Goal: Information Seeking & Learning: Learn about a topic

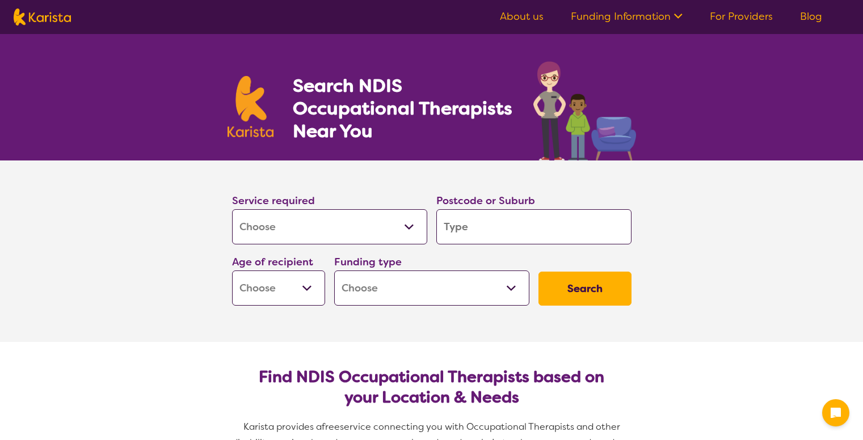
select select "[MEDICAL_DATA]"
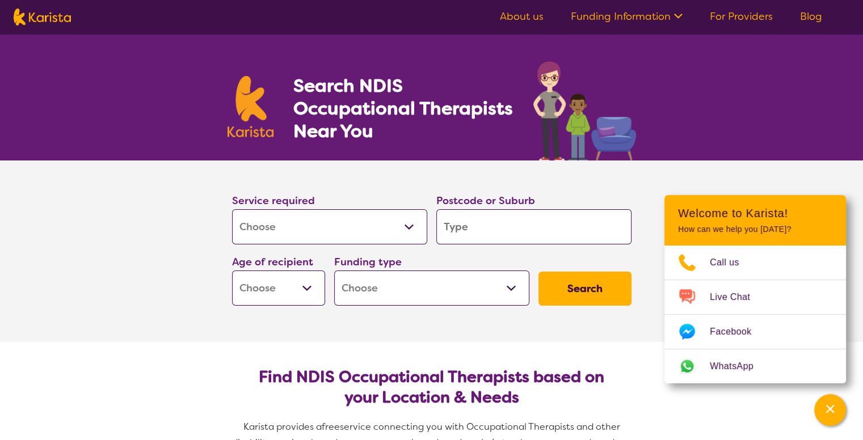
click at [487, 236] on input "search" at bounding box center [533, 226] width 195 height 35
type input "5"
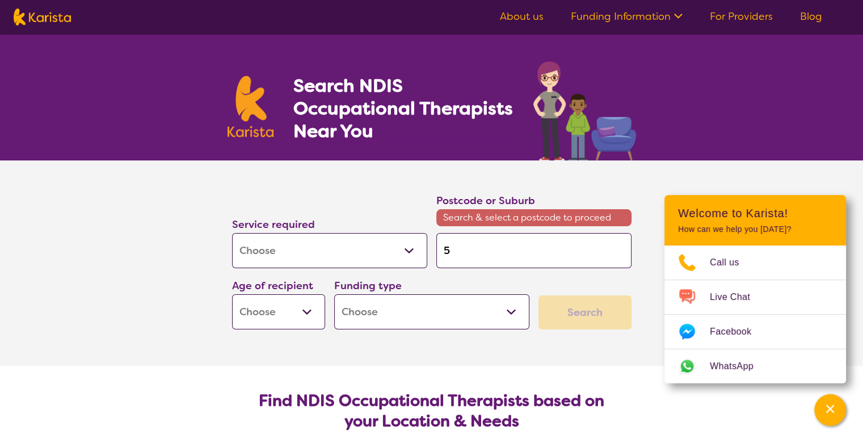
type input "51"
type input "510"
type input "5108"
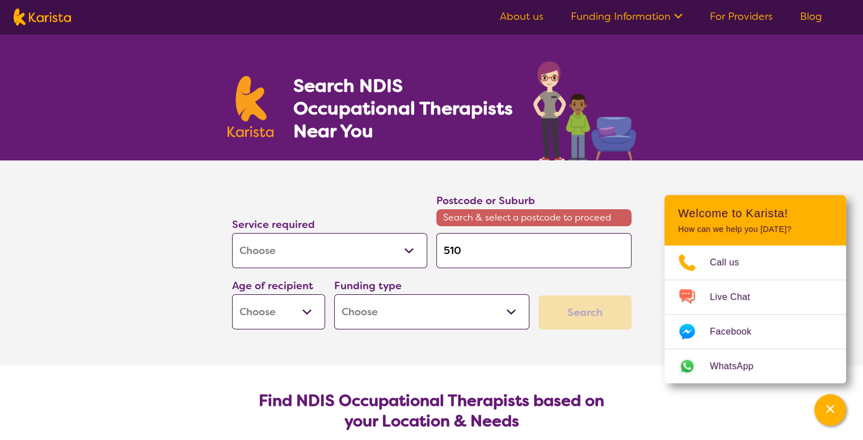
type input "5108"
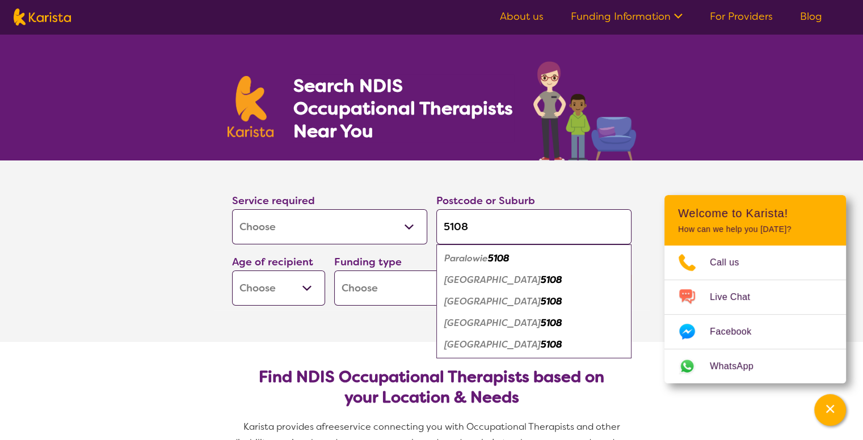
type input "5108"
click at [540, 323] on em "5108" at bounding box center [551, 323] width 22 height 12
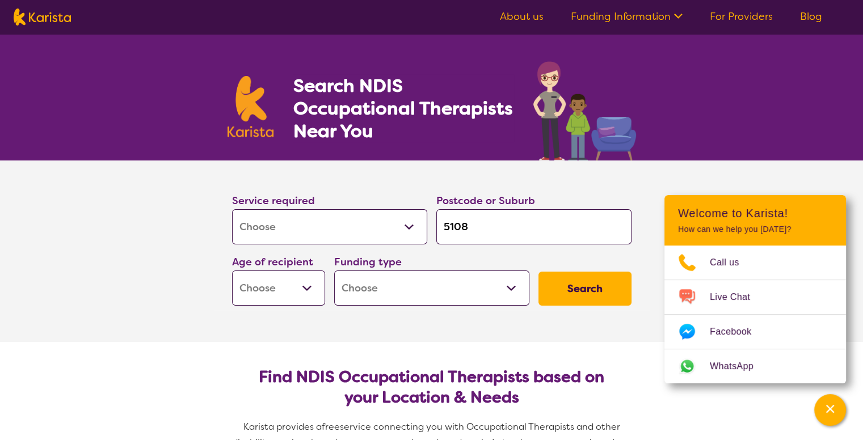
click at [314, 293] on select "Early Childhood - 0 to 9 Child - 10 to 11 Adolescent - 12 to 17 Adult - 18 to 6…" at bounding box center [278, 287] width 93 height 35
select select "AS"
click at [232, 270] on select "Early Childhood - 0 to 9 Child - 10 to 11 Adolescent - 12 to 17 Adult - 18 to 6…" at bounding box center [278, 287] width 93 height 35
select select "AS"
click at [513, 293] on select "Home Care Package (HCP) National Disability Insurance Scheme (NDIS) I don't know" at bounding box center [431, 287] width 195 height 35
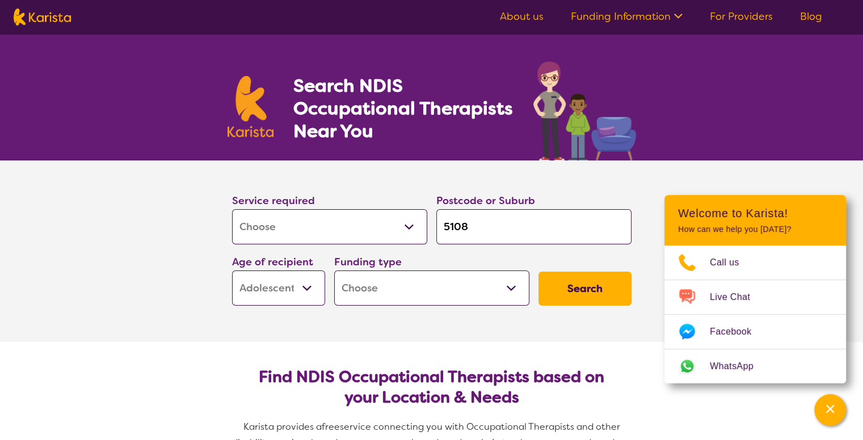
select select "i-don-t-know"
click at [334, 270] on select "Home Care Package (HCP) National Disability Insurance Scheme (NDIS) I don't know" at bounding box center [431, 287] width 195 height 35
select select "i-don-t-know"
click at [573, 293] on button "Search" at bounding box center [584, 289] width 93 height 34
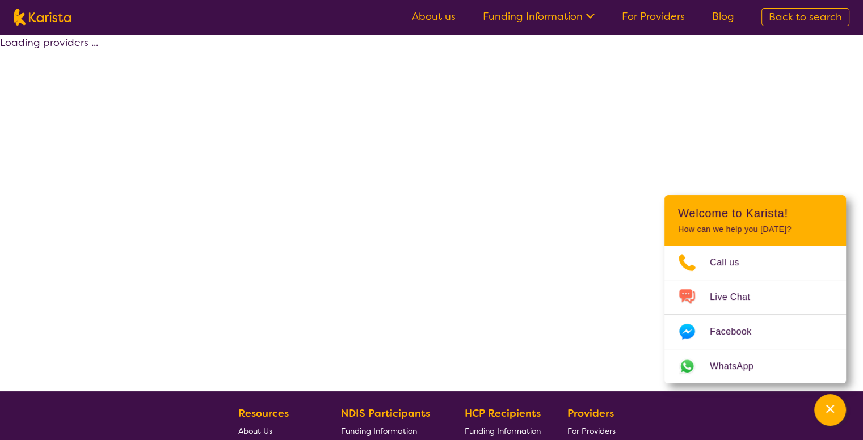
select select "[MEDICAL_DATA]"
select select "AS"
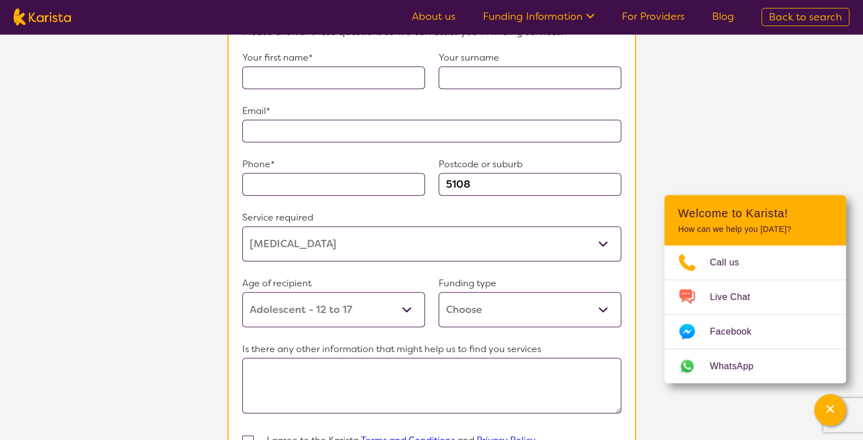
scroll to position [907, 0]
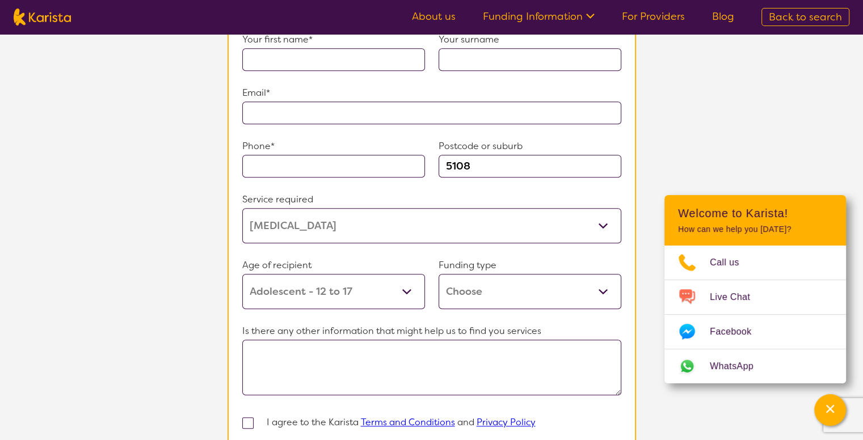
click at [603, 285] on select "Home Care Package (HCP) Home Care Package - Level 1 Home Care Package - Level 2…" at bounding box center [529, 291] width 183 height 35
click at [604, 285] on select "Home Care Package (HCP) Home Care Package - Level 1 Home Care Package - Level 2…" at bounding box center [529, 291] width 183 height 35
